Goal: Check status

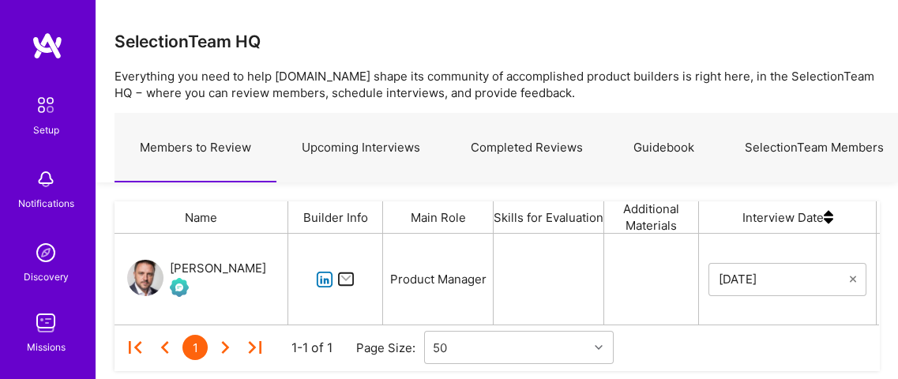
scroll to position [80, 754]
click at [400, 149] on link "Upcoming Interviews" at bounding box center [360, 148] width 169 height 69
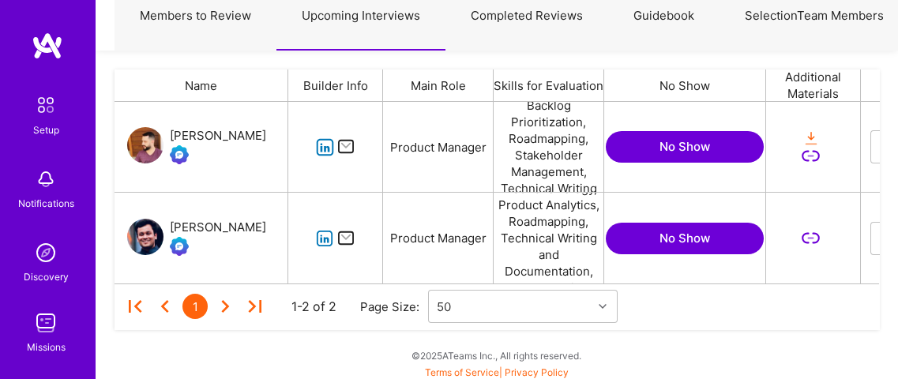
scroll to position [143, 0]
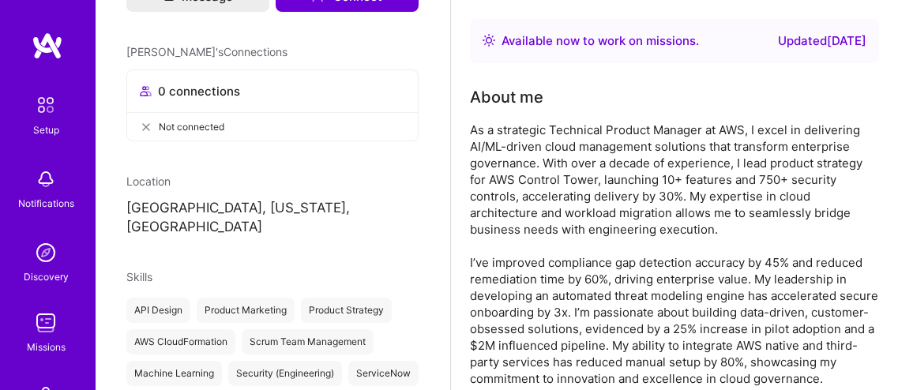
scroll to position [431, 0]
